Goal: Find specific page/section: Locate a particular part of the current website

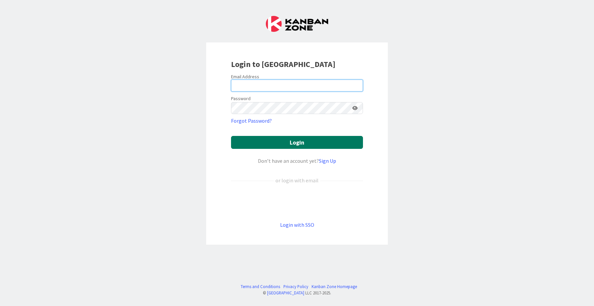
type input "[PERSON_NAME][EMAIL_ADDRESS][DOMAIN_NAME]"
click at [262, 144] on button "Login" at bounding box center [297, 142] width 132 height 13
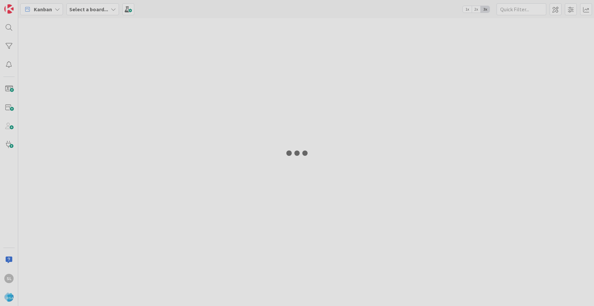
click at [262, 144] on div at bounding box center [297, 153] width 594 height 306
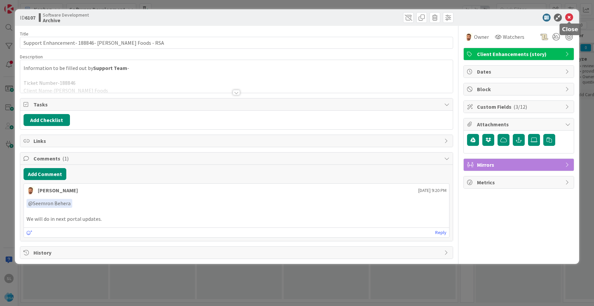
click at [572, 19] on icon at bounding box center [570, 18] width 8 height 8
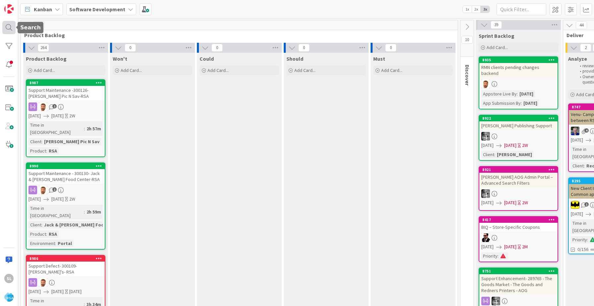
click at [6, 26] on div at bounding box center [8, 27] width 13 height 13
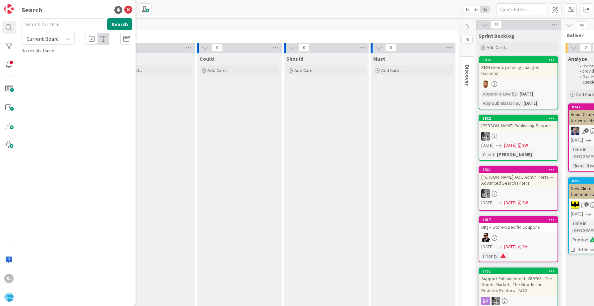
click at [43, 24] on input "text" at bounding box center [63, 24] width 83 height 12
type input "8920"
click at [84, 58] on span "Picker App – Sale Action Validation" at bounding box center [81, 58] width 68 height 6
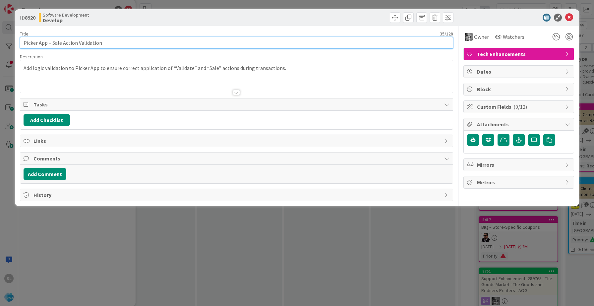
click at [102, 42] on input "Picker App – Sale Action Validation" at bounding box center [237, 43] width 434 height 12
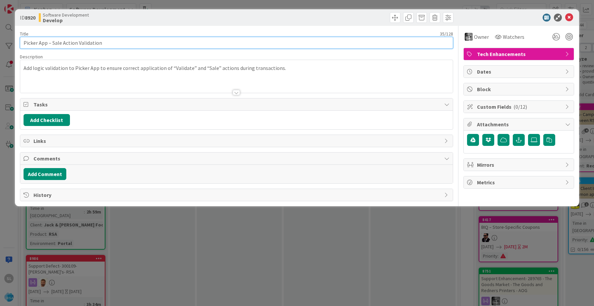
click at [102, 42] on input "Picker App – Sale Action Validation" at bounding box center [237, 43] width 434 height 12
